Goal: Task Accomplishment & Management: Complete application form

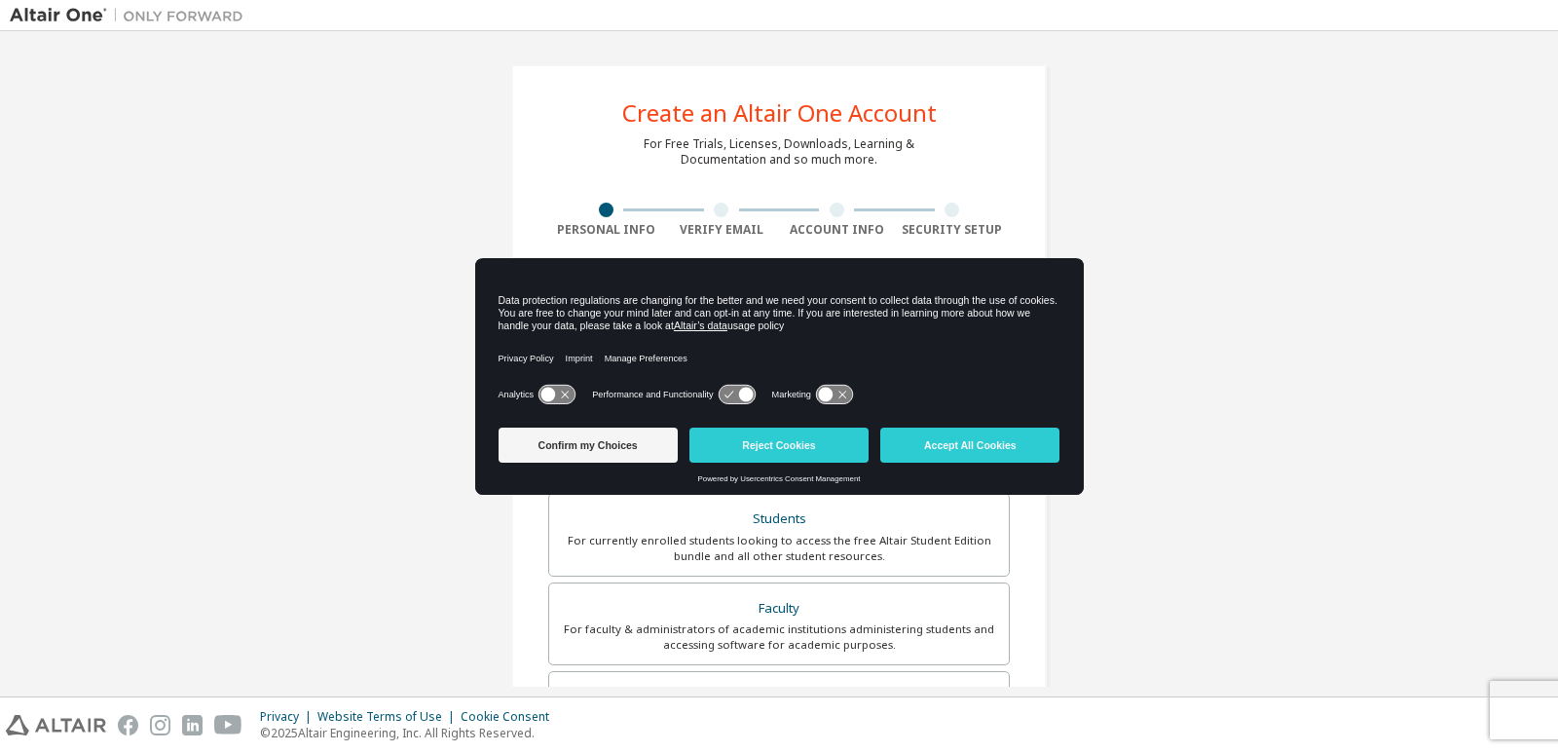
click at [933, 440] on button "Accept All Cookies" at bounding box center [969, 444] width 179 height 35
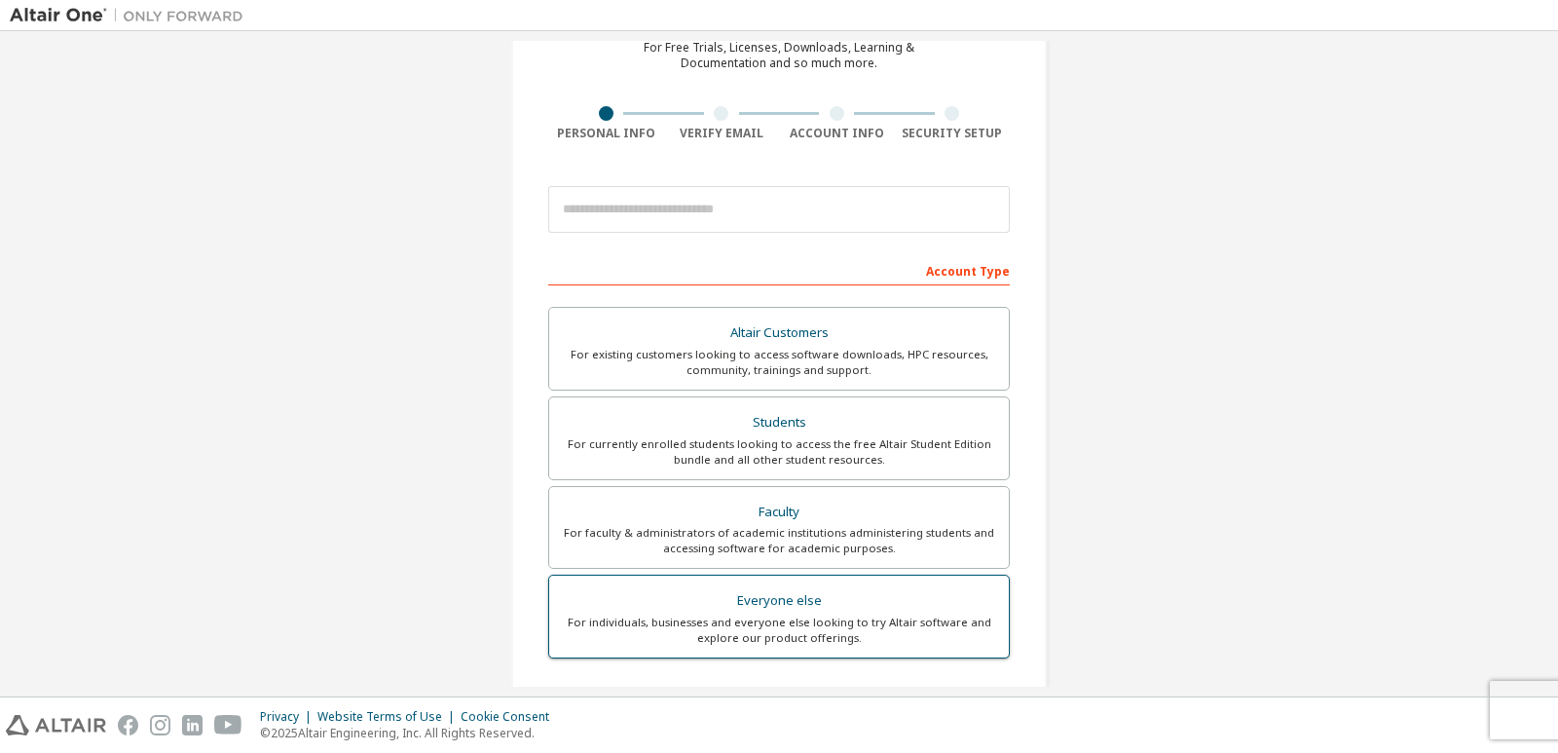
scroll to position [93, 0]
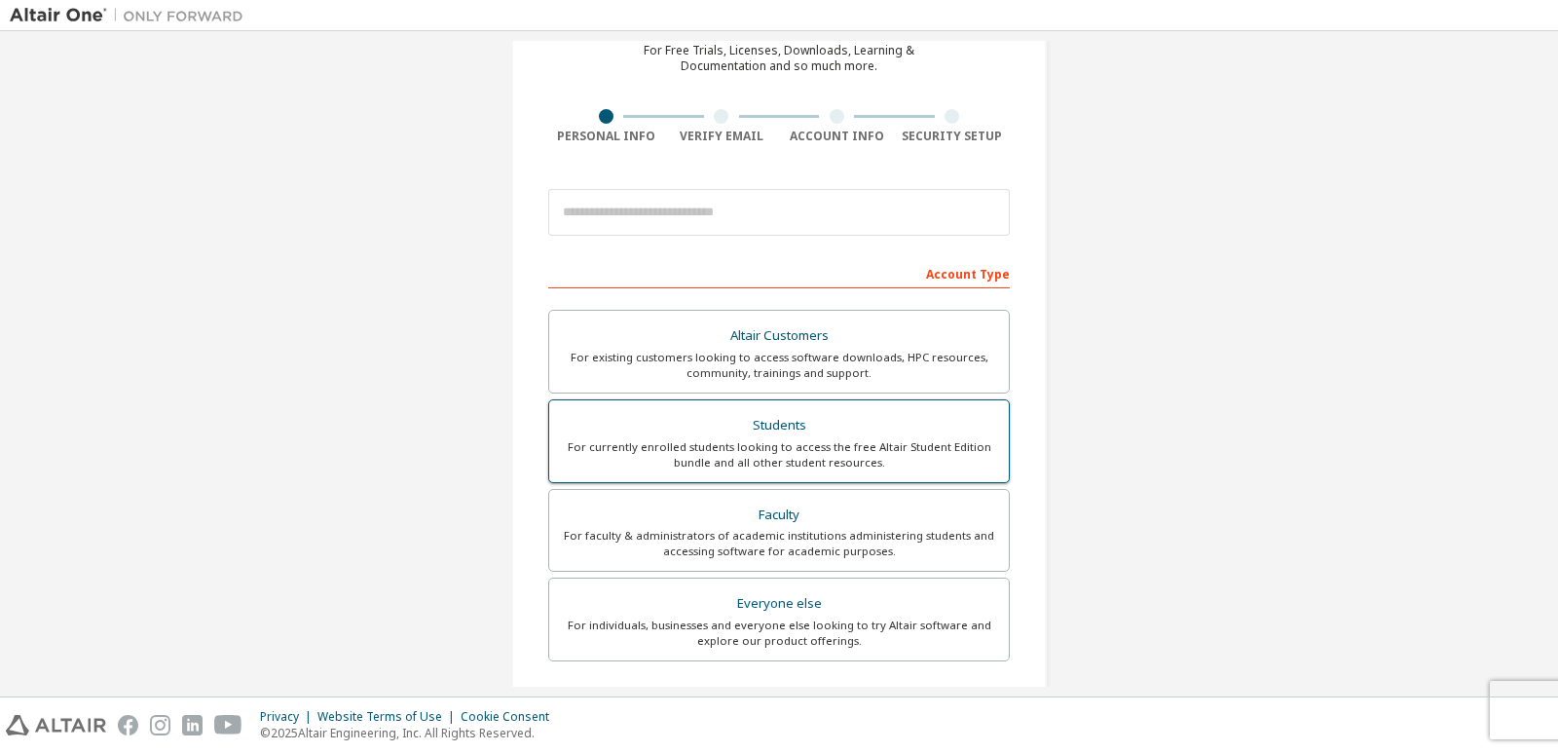
click at [728, 456] on div "For currently enrolled students looking to access the free Altair Student Editi…" at bounding box center [779, 454] width 436 height 31
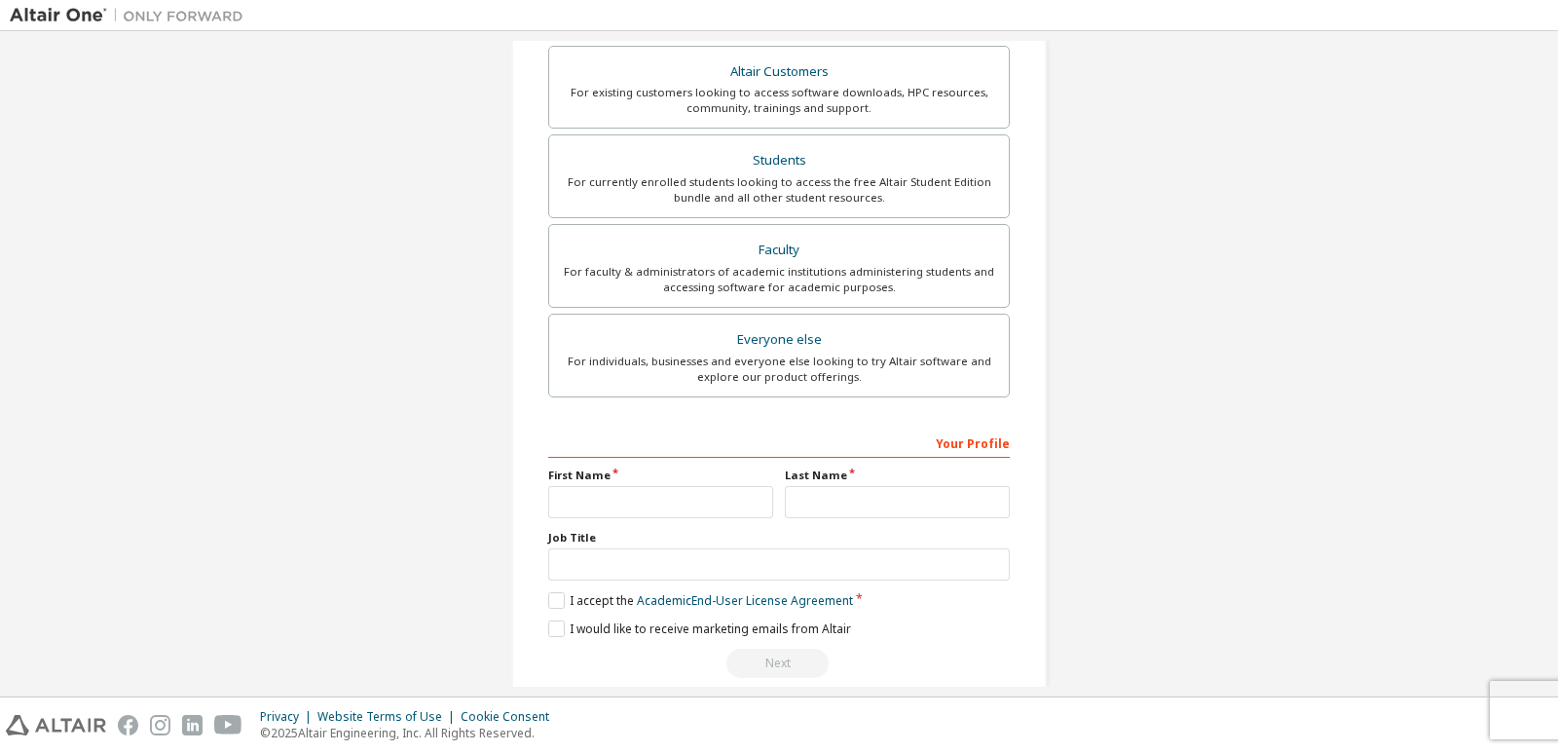
scroll to position [436, 0]
